Goal: Task Accomplishment & Management: Complete application form

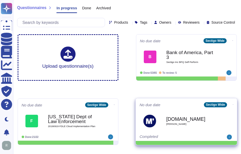
click at [182, 119] on b "[DOMAIN_NAME]" at bounding box center [191, 118] width 51 height 5
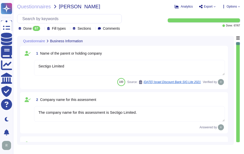
type textarea "Sectigo Limited"
type textarea "The company name for this assessment is Sectigo Limited."
type textarea "The company has been in business for more than 25 years."
type textarea "The company currently has over 500 employees."
type textarea "No"
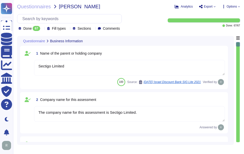
click at [42, 29] on icon at bounding box center [42, 29] width 0 height 0
click at [37, 43] on div "All 67" at bounding box center [43, 41] width 41 height 6
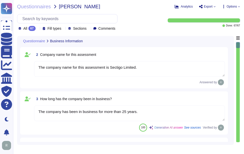
type textarea "Yes. Systems are located in [GEOGRAPHIC_DATA], [US_STATE] and [GEOGRAPHIC_DATA]…"
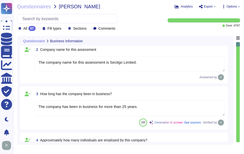
scroll to position [50, 0]
type textarea "Yes. Systems are located in [GEOGRAPHIC_DATA], [US_STATE] and [GEOGRAPHIC_DATA]…"
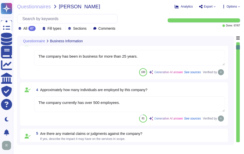
type textarea "Scoped Systems and Data are stored in the following locations: - [GEOGRAPHIC_DA…"
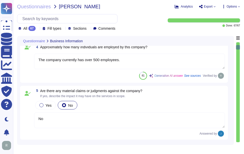
scroll to position [151, 0]
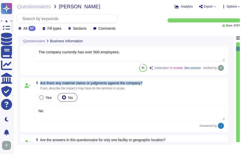
drag, startPoint x: 40, startPoint y: 82, endPoint x: 156, endPoint y: 80, distance: 115.7
click at [156, 80] on div "5 Are there any material claims or judgments against the company? If yes, descr…" at bounding box center [124, 105] width 208 height 54
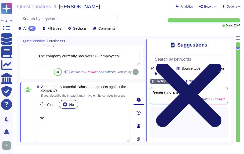
click at [222, 62] on icon at bounding box center [188, 94] width 65 height 65
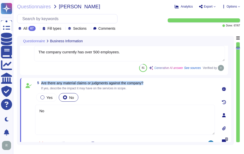
drag, startPoint x: 42, startPoint y: 82, endPoint x: 165, endPoint y: 81, distance: 123.2
click at [165, 81] on div "5 Are there any material claims or judgments against the company? If yes, descr…" at bounding box center [125, 85] width 180 height 9
click at [66, 82] on span "Are there any material claims or judgments against the company?" at bounding box center [92, 83] width 102 height 4
drag, startPoint x: 48, startPoint y: 83, endPoint x: 169, endPoint y: 81, distance: 121.2
click at [169, 81] on div "5 Are there any material claims or judgments against the company? If yes, descr…" at bounding box center [125, 85] width 180 height 9
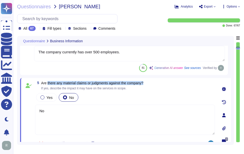
copy span "there any material claims or judgments against the company?"
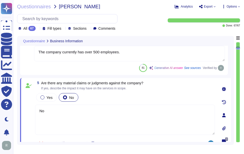
click at [56, 111] on textarea "No" at bounding box center [125, 120] width 180 height 30
paste textarea "there any material claims or judgments against the company?"
click at [48, 110] on textarea "No. there any material claims or judgments against the company?" at bounding box center [125, 120] width 180 height 30
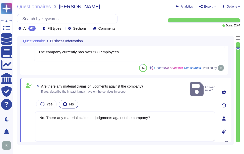
drag, startPoint x: 160, startPoint y: 109, endPoint x: 32, endPoint y: 112, distance: 128.0
click at [32, 112] on div "5 Are there any material claims or judgments against the company? If yes, descr…" at bounding box center [119, 118] width 191 height 75
paste textarea ", neither the Company nor any of its Principals or Affiliates has ever been con…"
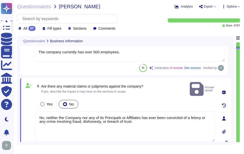
click at [144, 90] on span "If yes, describe the impact it may have on the services in scope." at bounding box center [92, 91] width 102 height 3
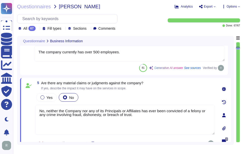
drag, startPoint x: 148, startPoint y: 115, endPoint x: 16, endPoint y: 109, distance: 132.4
click at [16, 109] on div "Questionnaires [PERSON_NAME] Analytics Export Options All 67 Fill types Section…" at bounding box center [128, 77] width 231 height 154
paste textarea "there are no material claims or judgments against the company"
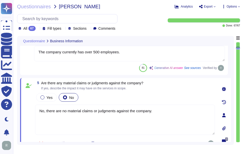
type textarea "No, there are no material claims or judgments against the company."
click at [164, 89] on div "5 Are there any material claims or judgments against the company? If yes, descr…" at bounding box center [125, 85] width 180 height 9
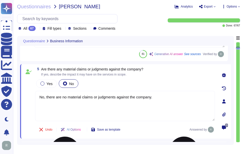
scroll to position [176, 0]
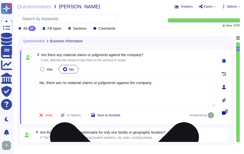
type textarea "The service being provided is a Software as a Service (SaaS)."
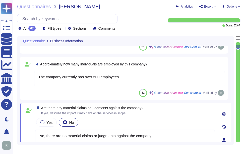
type textarea "Sectigo Limited"
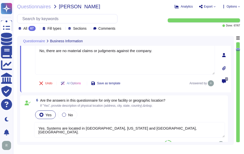
type textarea "Scoped Systems and Data are stored in the following locations: - [GEOGRAPHIC_DA…"
type textarea "The service being provided is a Software as a Service (SaaS)."
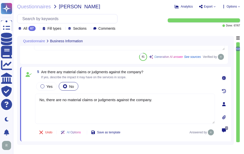
scroll to position [158, 0]
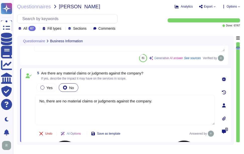
click at [166, 105] on textarea "No, there are no material claims or judgments against the company." at bounding box center [125, 110] width 180 height 30
click at [157, 103] on textarea "No, there are no material claims or judgments against the company." at bounding box center [125, 110] width 180 height 30
click at [166, 85] on div "Yes No" at bounding box center [125, 87] width 180 height 11
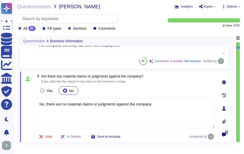
type textarea "Sectigo Limited"
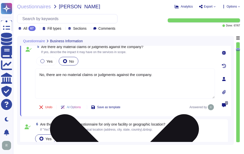
type textarea "The service being provided is a Software as a Service (SaaS)."
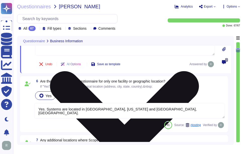
type textarea "Yes, we provide software applications as part of our service, which we develop …"
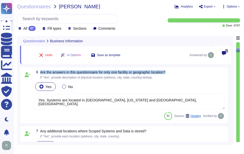
drag, startPoint x: 41, startPoint y: 71, endPoint x: 179, endPoint y: 70, distance: 138.1
click at [179, 70] on div "6 Are the answers in this questionnaire for only one facility or geographic loc…" at bounding box center [124, 95] width 208 height 56
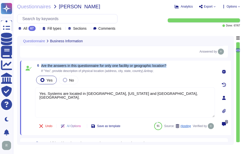
drag, startPoint x: 42, startPoint y: 65, endPoint x: 179, endPoint y: 66, distance: 136.8
click at [179, 66] on div "6 Are the answers in this questionnaire for only one facility or geographic loc…" at bounding box center [125, 68] width 180 height 9
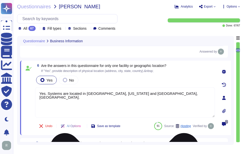
click at [135, 95] on textarea "Yes. Systems are located in [GEOGRAPHIC_DATA], [US_STATE] and [GEOGRAPHIC_DATA]…" at bounding box center [125, 102] width 180 height 30
paste textarea "The answers in this questionnaire pertain to multiple facilities and geographic…"
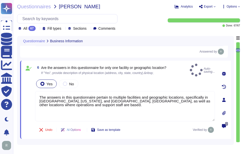
type textarea "The answers in this questionnaire pertain to multiple facilities and geographic…"
click at [164, 74] on div "6 Are the answers in this questionnaire for only one facility or geographic loc…" at bounding box center [119, 100] width 191 height 72
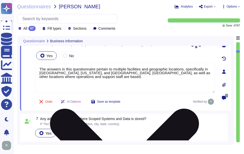
type textarea "Yes, we provide software applications as part of our service, which we develop …"
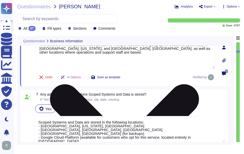
scroll to position [309, 0]
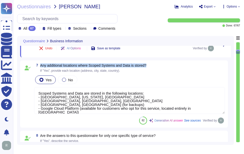
drag, startPoint x: 41, startPoint y: 60, endPoint x: 173, endPoint y: 61, distance: 132.5
click at [173, 63] on div "7 Any additional locations where Scoped Systems and Data is stored? If "Yes", p…" at bounding box center [129, 67] width 191 height 9
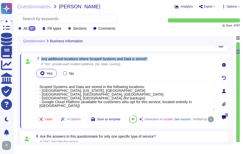
drag, startPoint x: 42, startPoint y: 54, endPoint x: 155, endPoint y: 55, distance: 113.2
click at [155, 57] on div "7 Any additional locations where Scoped Systems and Data is stored? If "Yes", p…" at bounding box center [125, 61] width 180 height 9
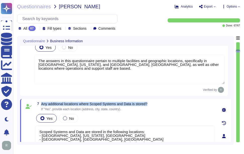
type textarea "The company currently has over 500 employees."
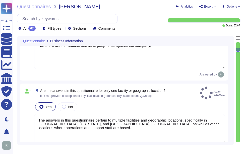
scroll to position [208, 0]
type textarea "The company has been in business for more than 25 years."
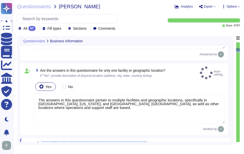
type textarea "Yes, we provide software applications as part of our service, which we develop …"
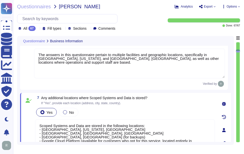
scroll to position [257, 0]
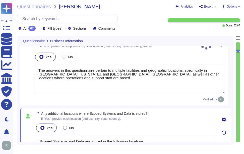
type textarea "The company currently has over 500 employees."
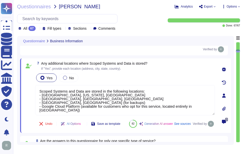
scroll to position [307, 0]
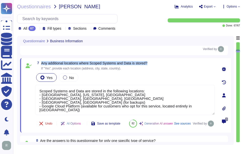
drag, startPoint x: 41, startPoint y: 59, endPoint x: 169, endPoint y: 58, distance: 127.8
click at [169, 61] on div "7 Any additional locations where Scoped Systems and Data is stored? If "Yes", p…" at bounding box center [125, 65] width 180 height 9
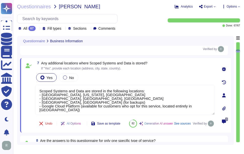
click at [170, 72] on div "Yes No" at bounding box center [125, 77] width 180 height 11
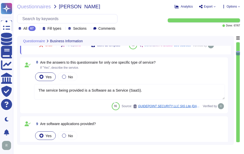
scroll to position [383, 0]
type textarea "The service hosting models provided are: 1. Software as a Service (SaaS) hosted…"
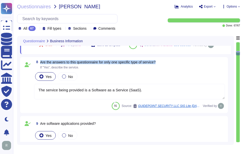
drag, startPoint x: 41, startPoint y: 69, endPoint x: 163, endPoint y: 71, distance: 122.0
click at [163, 69] on div "8 Are the answers to this questionnaire for only one specific type of service? …" at bounding box center [129, 64] width 191 height 9
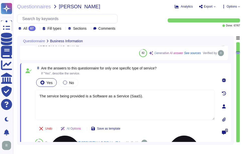
scroll to position [358, 0]
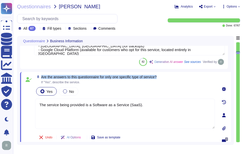
drag, startPoint x: 42, startPoint y: 73, endPoint x: 169, endPoint y: 75, distance: 127.0
click at [169, 75] on div "8 Are the answers to this questionnaire for only one specific type of service? …" at bounding box center [125, 79] width 180 height 9
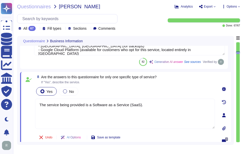
drag, startPoint x: 150, startPoint y: 101, endPoint x: 38, endPoint y: 98, distance: 112.2
click at [38, 99] on textarea "The service being provided is a Software as a Service (SaaS)." at bounding box center [125, 114] width 180 height 30
paste textarea "Sectigo provides the following services and products: 1. Digital identity solut…"
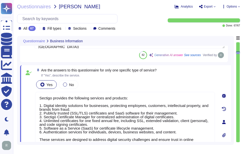
type textarea "Sectigo provides the following services and products: 1. Digital identity solut…"
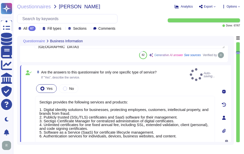
type textarea "The service hosting models provided are: 1. Software as a Service (SaaS) hosted…"
click at [177, 83] on div "Yes No" at bounding box center [125, 88] width 180 height 11
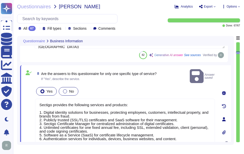
click at [71, 89] on span "No" at bounding box center [71, 91] width 5 height 4
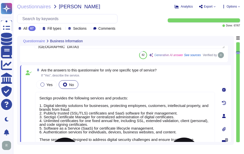
click at [108, 113] on textarea "Sectigo provides the following services and products: 1. Digital identity solut…" at bounding box center [125, 120] width 180 height 57
paste textarea "Yes, the service being provided is a Software as a Service (SaaS). It involves …"
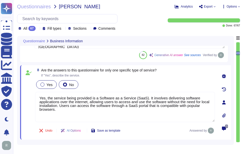
type textarea "Yes, the service being provided is a Software as a Service (SaaS). It involves …"
click at [44, 82] on div at bounding box center [42, 84] width 4 height 4
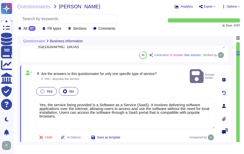
click at [53, 87] on div "Yes" at bounding box center [46, 91] width 21 height 9
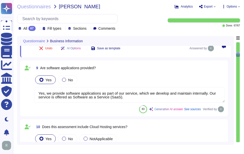
type textarea "The service provides two cloud hosting options: 1. Software as a Service (SaaS)…"
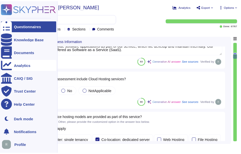
scroll to position [515, 0]
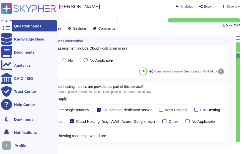
type textarea "1. Software as a Service (SaaS) hosted in Google Cloud Platform 2. An instance …"
click at [11, 28] on div at bounding box center [6, 25] width 11 height 11
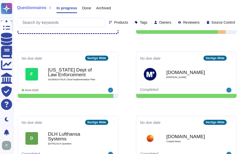
scroll to position [50, 0]
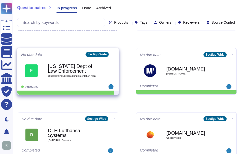
click at [90, 72] on b "[US_STATE] Dept of Law Enforcement" at bounding box center [73, 69] width 51 height 10
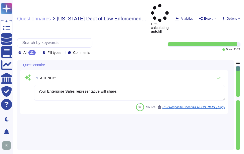
type textarea "Your Enterprise Sales representative will share."
type textarea "see above"
type textarea "[PERSON_NAME][EMAIL_ADDRESS][PERSON_NAME][DOMAIN_NAME]"
type textarea "Sectigo Certificate Manager and public certificates"
type textarea "Sectigo uses the Google Cloud Platform as its cloud service provider. The compa…"
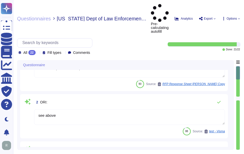
type textarea "Sectigo provides the following products and services: 1. Digital identity solut…"
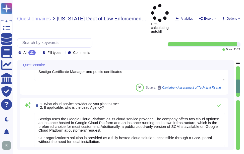
type textarea "We provide Software as a Service (SaaS) through our SaaS portal, specifically w…"
type textarea "no"
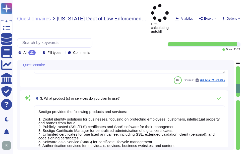
scroll to position [302, 0]
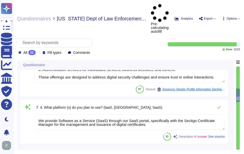
type textarea "Yes, the cloud service provider's data centers used for the transmission, stora…"
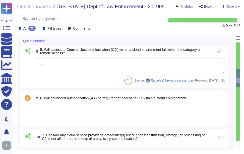
type textarea "- Secaucus, [US_STATE], [GEOGRAPHIC_DATA] - [GEOGRAPHIC_DATA], [GEOGRAPHIC_DATA…"
type textarea "Yes, the encryption requirements are being met. The policy specifies the use of…"
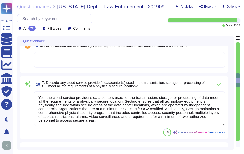
type textarea "Customer determined. Customer may elect to have private keys stored on vendor s…"
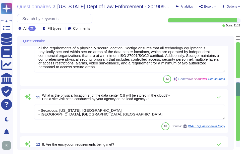
type textarea "Yes, customer data is encrypted at rest using AES-256 and in transit using TLS …"
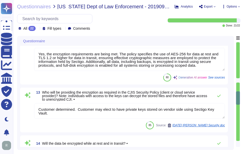
type textarea "Our incident response procedures are formalized in our documented Incident Resp…"
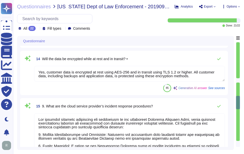
type textarea "Yes, the cloud subscriber will be notified in the event of a security incident.…"
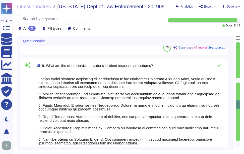
type textarea "In the event of a compromise involving CJI, the notification and response proce…"
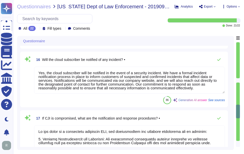
type textarea "Yes"
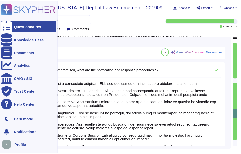
scroll to position [880, 0]
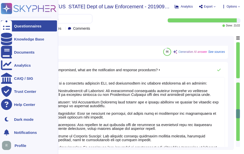
type textarea "Sectigo does not permit customer audits as it presents a security risk to both …"
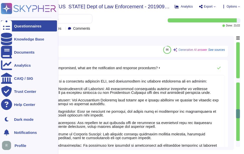
click at [11, 23] on div at bounding box center [6, 25] width 11 height 11
